Goal: Check status: Check status

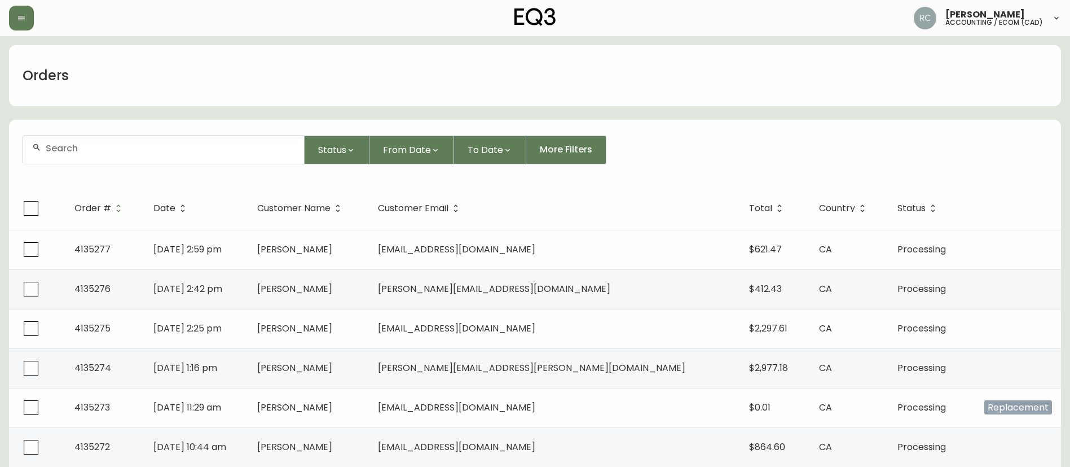
click at [226, 149] on input "text" at bounding box center [170, 148] width 249 height 11
paste input "4134589"
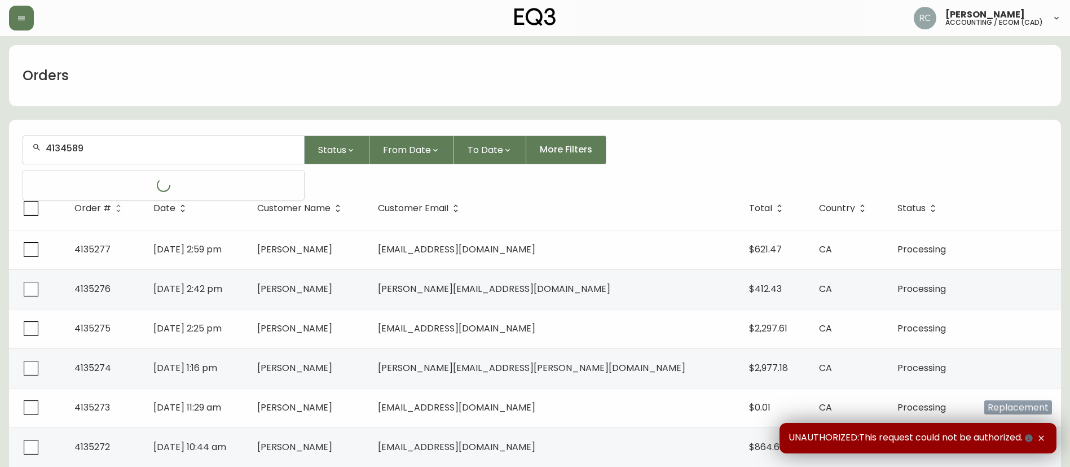
type input "4134589"
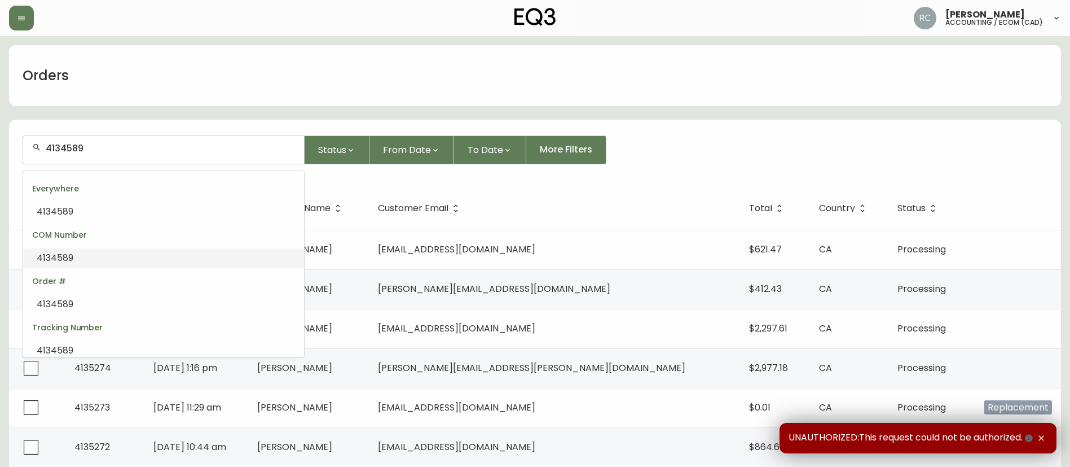
click at [214, 222] on div "COM Number" at bounding box center [163, 234] width 281 height 27
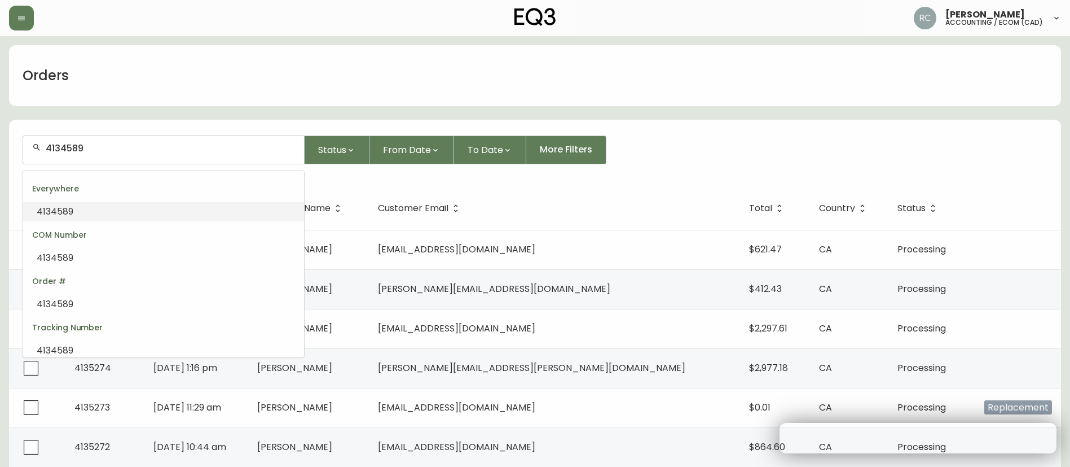
click at [209, 209] on li "4134589" at bounding box center [163, 211] width 281 height 19
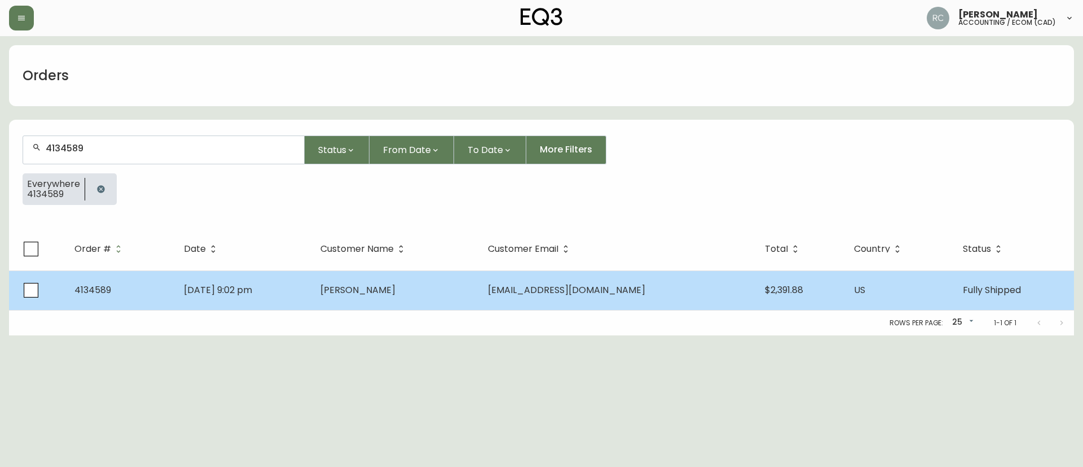
click at [311, 289] on td "[DATE] 9:02 pm" at bounding box center [243, 289] width 137 height 39
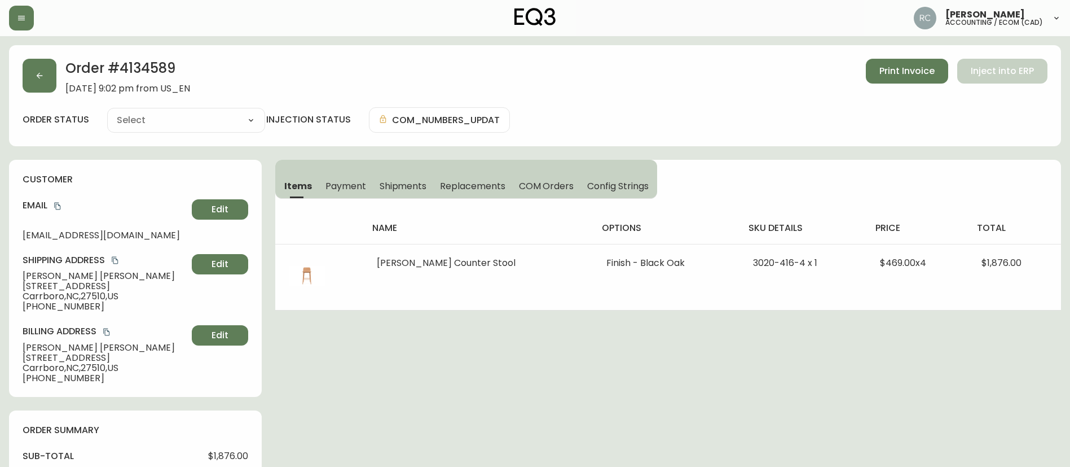
type input "Fully Shipped"
select select "FULLY_SHIPPED"
click at [341, 181] on span "Payment" at bounding box center [346, 186] width 41 height 12
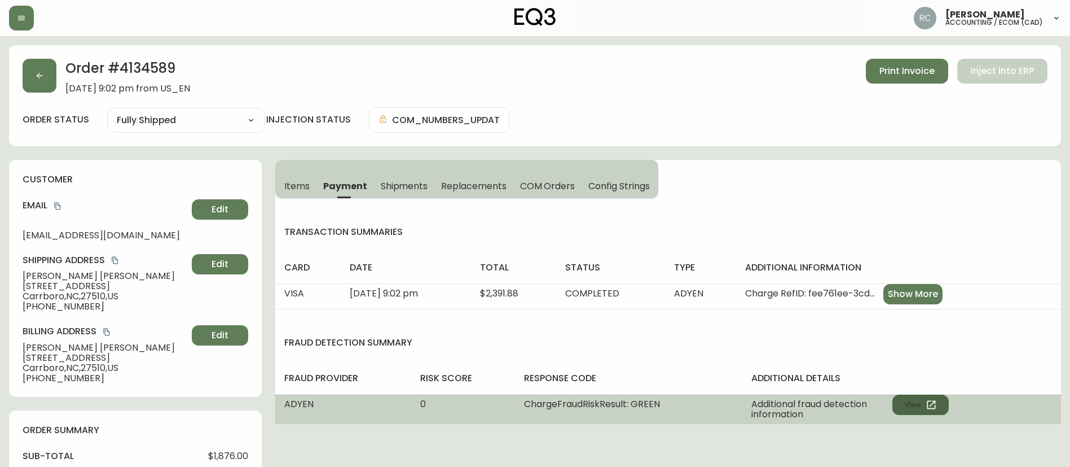
click at [913, 408] on button "View" at bounding box center [921, 404] width 56 height 20
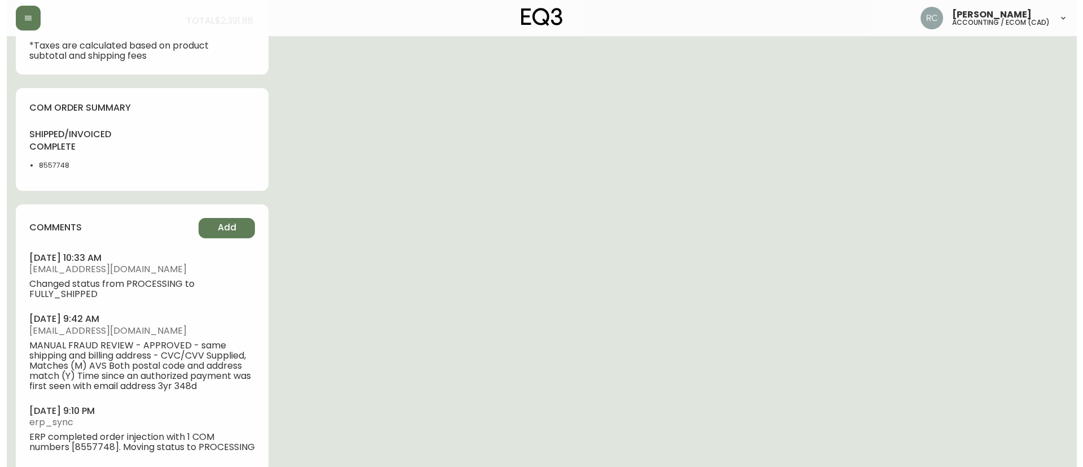
scroll to position [599, 0]
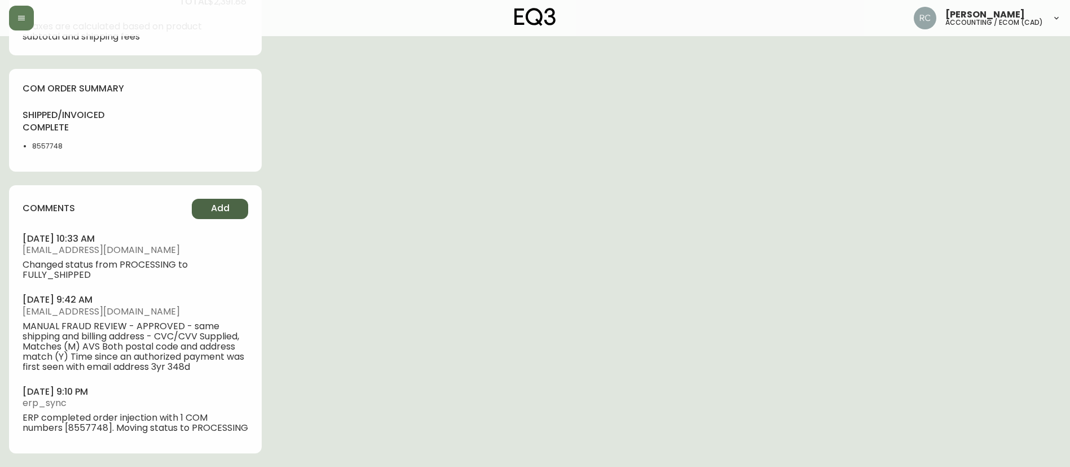
click at [225, 203] on span "Add" at bounding box center [220, 208] width 19 height 12
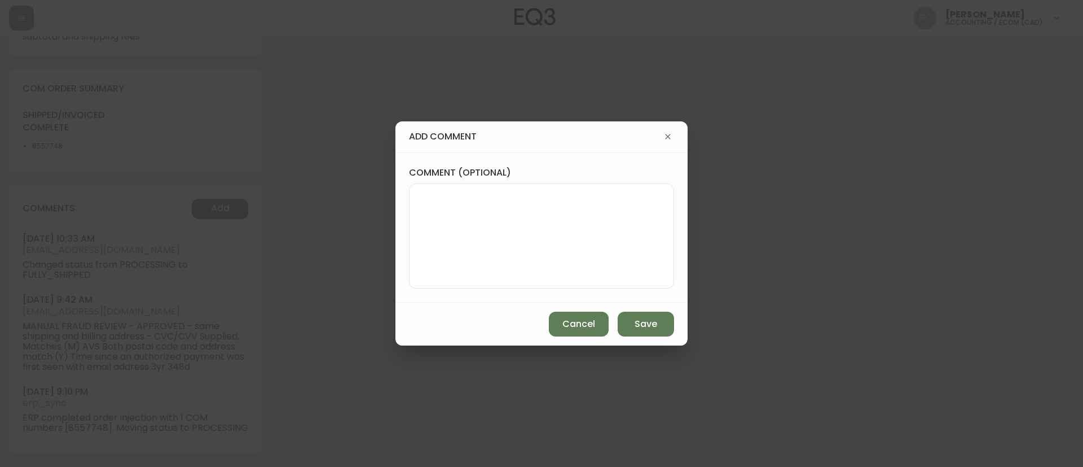
click at [533, 190] on div at bounding box center [541, 235] width 265 height 105
paste textarea "ECOM RETURN TICKET# 825167 ECOM ORD# 4134589 RTN# 316442542 TOTAL REFUND AMT: $…"
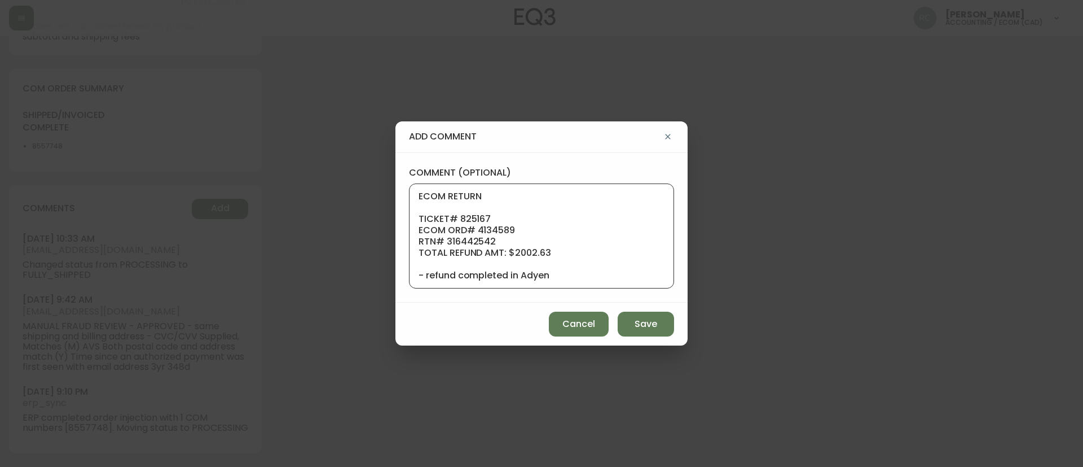
scroll to position [79, 0]
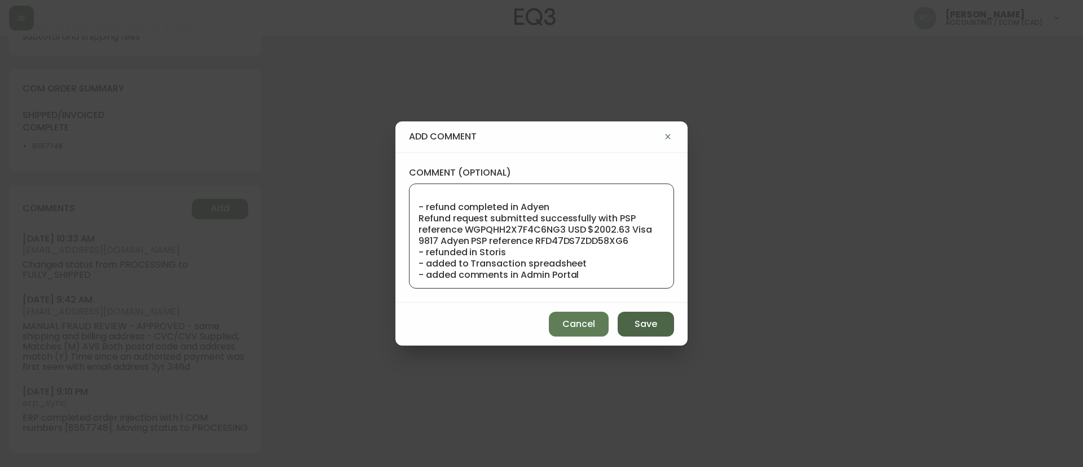
type textarea "ECOM RETURN TICKET# 825167 ECOM ORD# 4134589 RTN# 316442542 TOTAL REFUND AMT: $…"
click at [642, 316] on button "Save" at bounding box center [646, 323] width 56 height 25
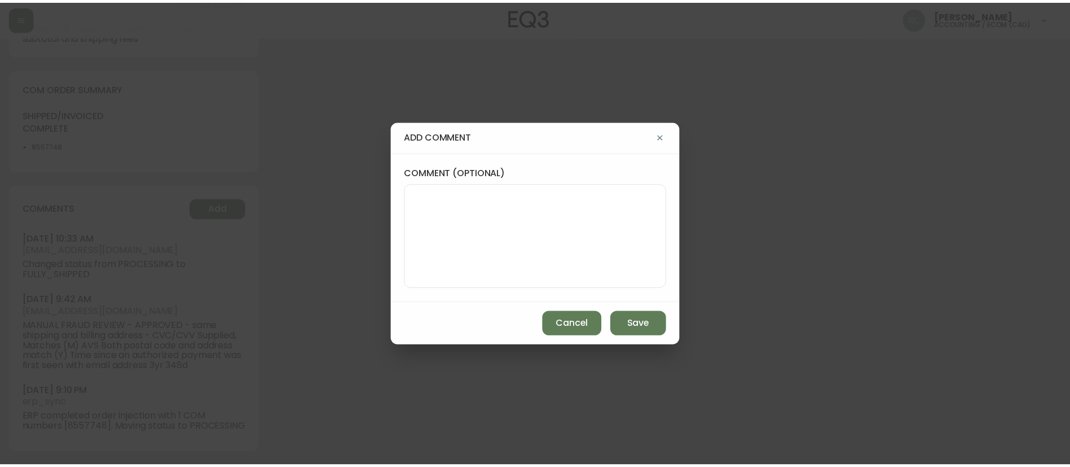
scroll to position [0, 0]
